Goal: Download file/media

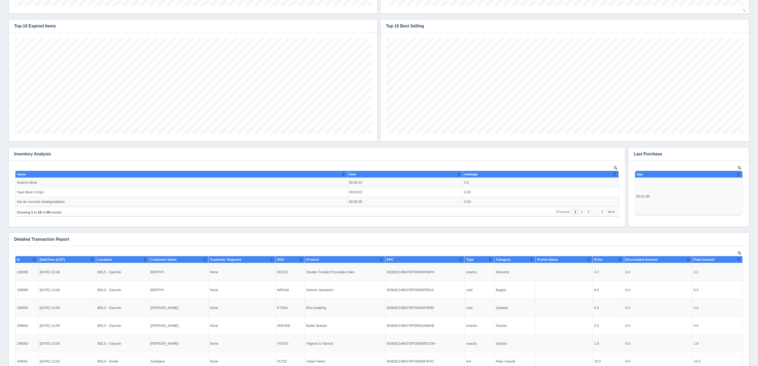
scroll to position [310, 0]
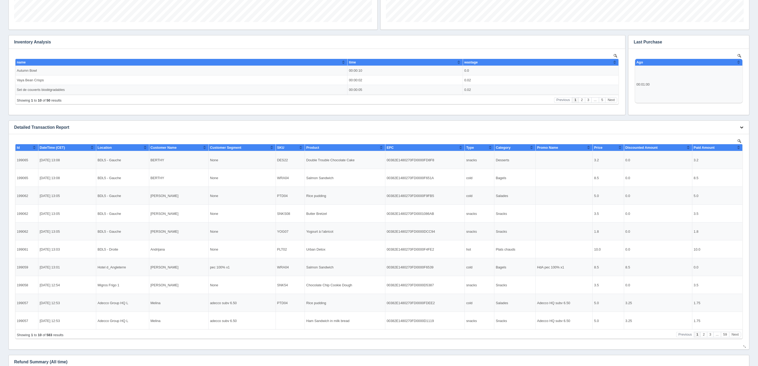
drag, startPoint x: 749, startPoint y: 125, endPoint x: 742, endPoint y: 127, distance: 6.3
click at [749, 125] on div "Download CSV View all results" at bounding box center [741, 127] width 16 height 13
click at [742, 127] on icon "button" at bounding box center [741, 127] width 3 height 3
click at [720, 133] on link "Download CSV" at bounding box center [724, 135] width 43 height 8
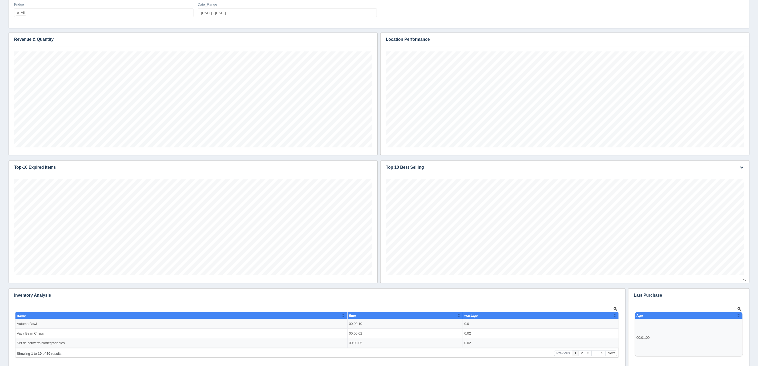
scroll to position [0, 0]
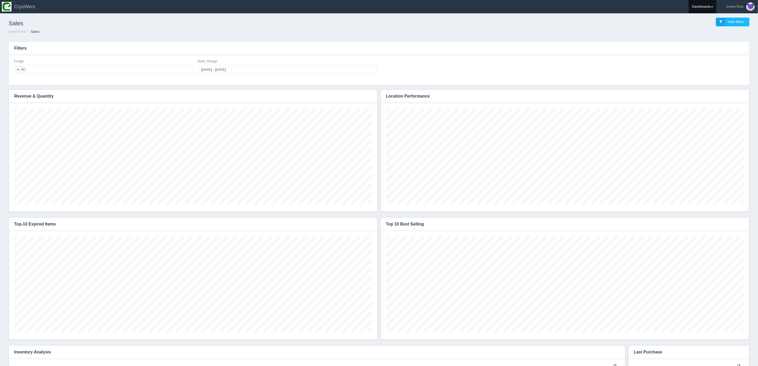
click at [711, 6] on link "Dashboards" at bounding box center [703, 6] width 28 height 13
click at [705, 38] on link "GreenTime" at bounding box center [725, 39] width 72 height 10
click at [703, 59] on link "Inventory" at bounding box center [725, 59] width 72 height 10
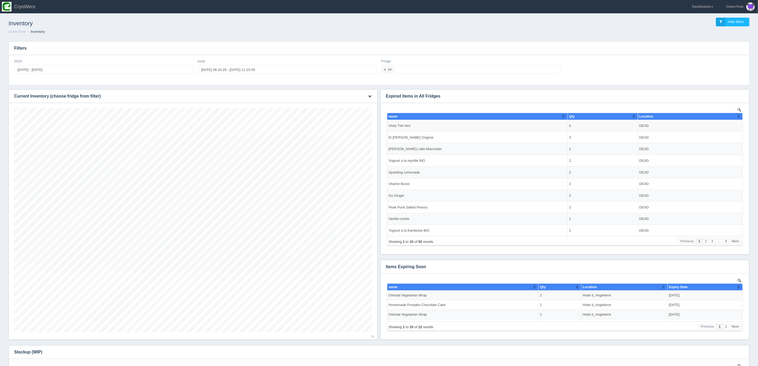
scroll to position [224, 358]
click at [368, 96] on icon "button" at bounding box center [369, 95] width 3 height 3
click at [353, 105] on link "Download CSV" at bounding box center [352, 104] width 43 height 8
